Goal: Navigation & Orientation: Find specific page/section

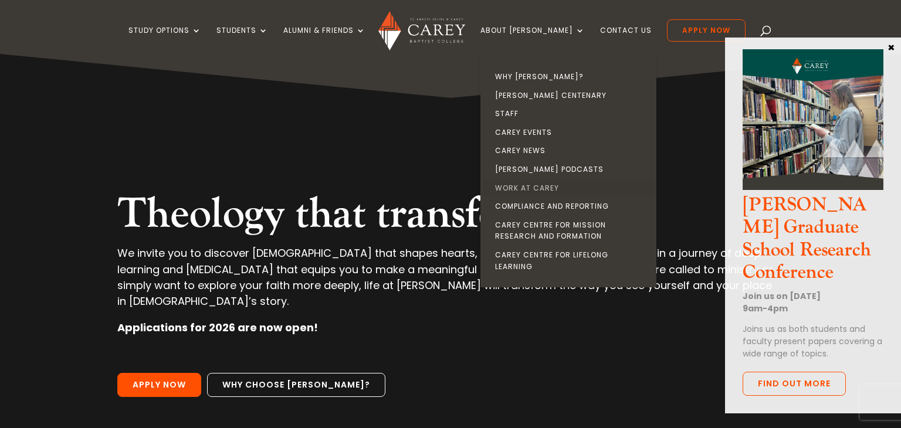
click at [544, 186] on link "Work at Carey" at bounding box center [571, 188] width 176 height 19
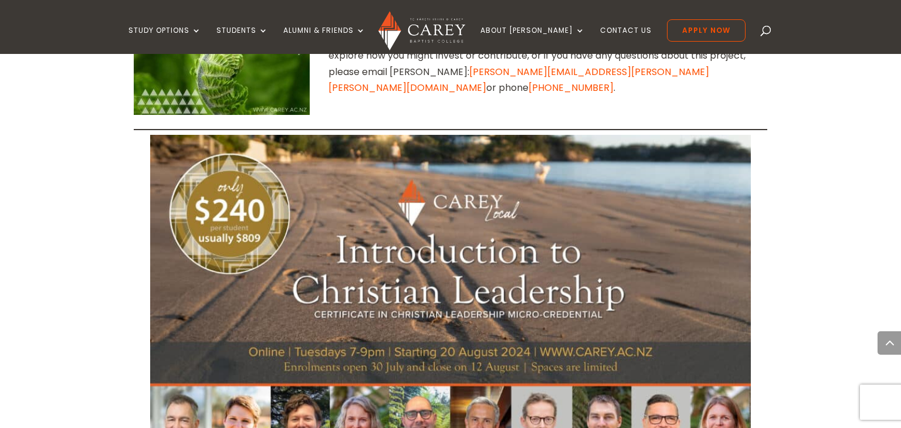
scroll to position [1925, 0]
